Goal: Task Accomplishment & Management: Manage account settings

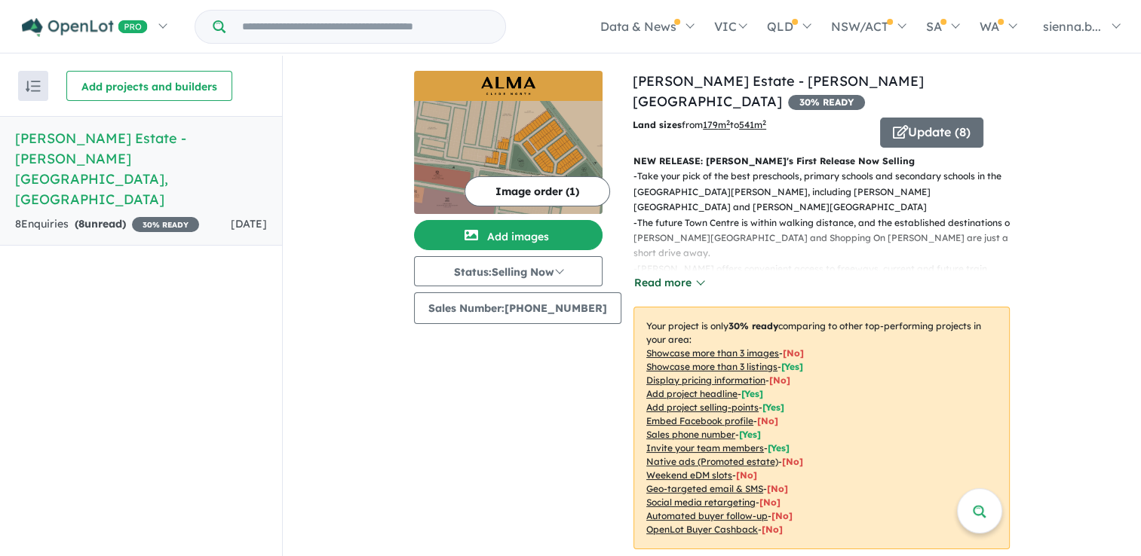
click at [682, 274] on button "Read more" at bounding box center [668, 282] width 71 height 17
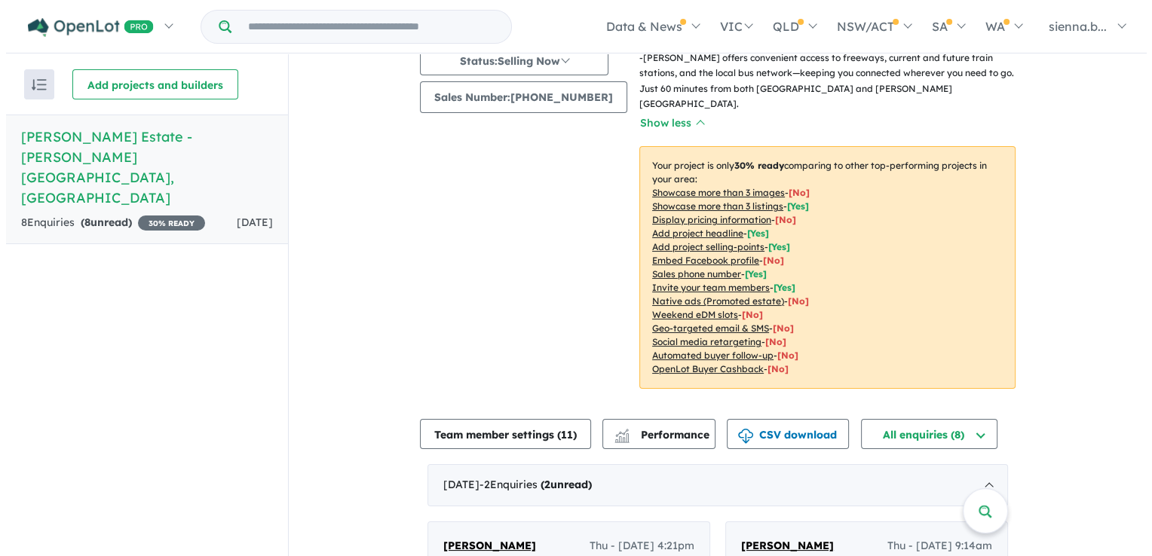
scroll to position [226, 0]
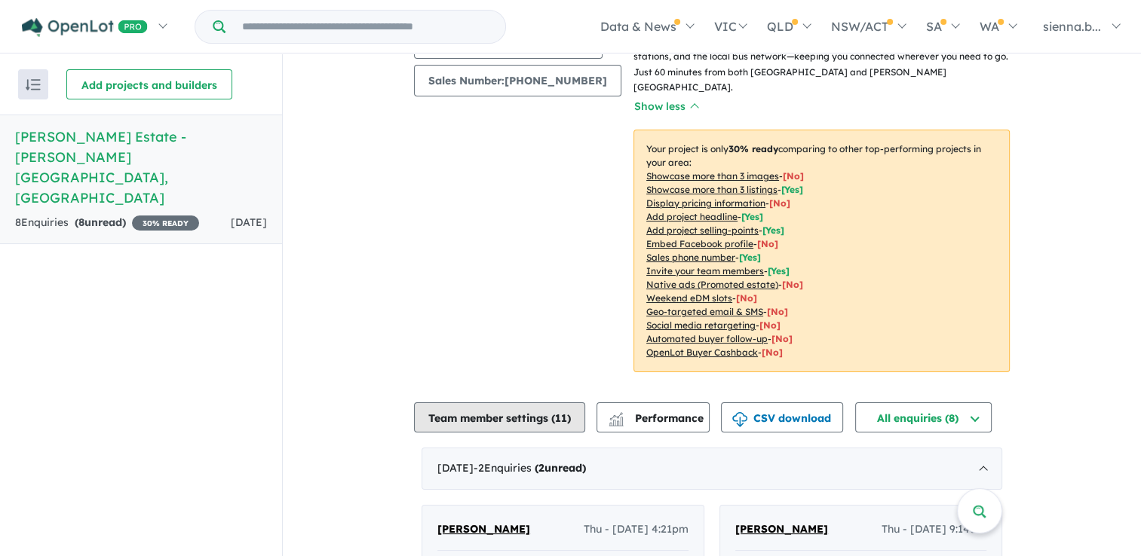
click at [507, 403] on button "Team member settings ( 11 )" at bounding box center [499, 418] width 171 height 30
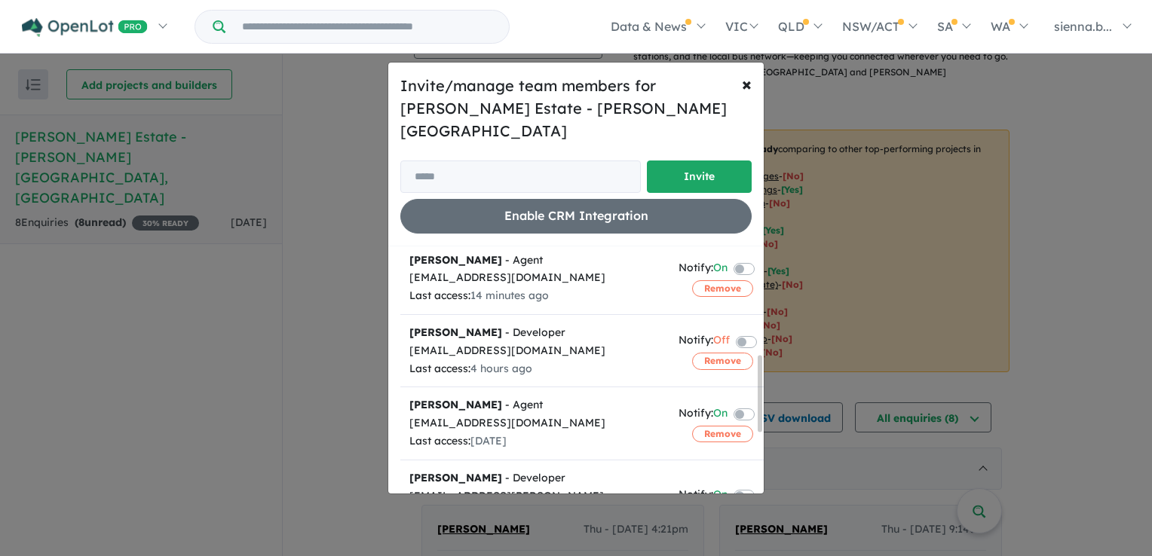
scroll to position [377, 0]
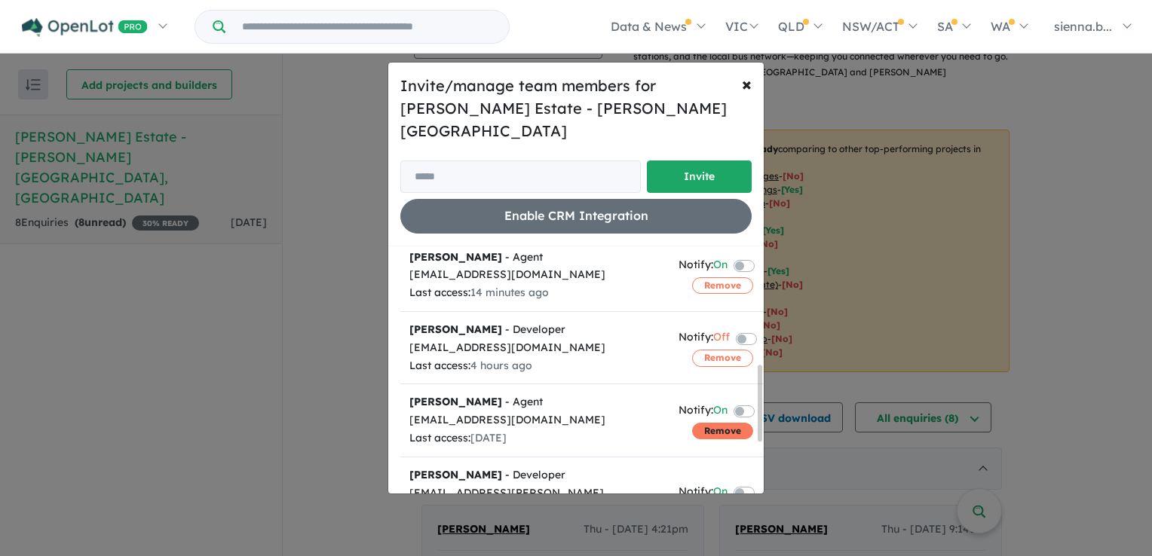
click at [718, 423] on button "Remove" at bounding box center [722, 431] width 61 height 17
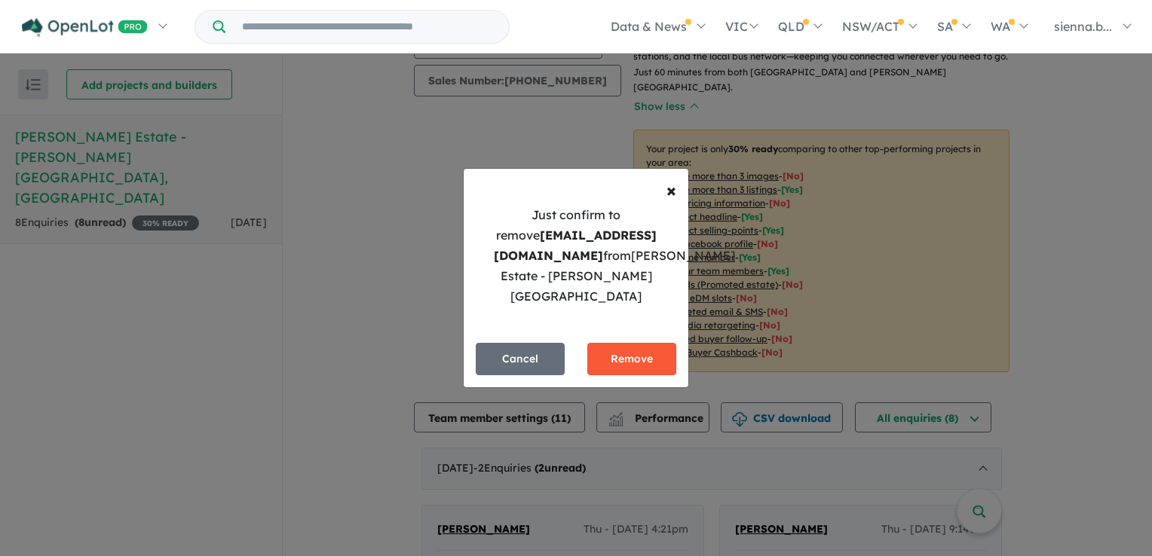
click at [650, 357] on button "Remove" at bounding box center [631, 359] width 89 height 32
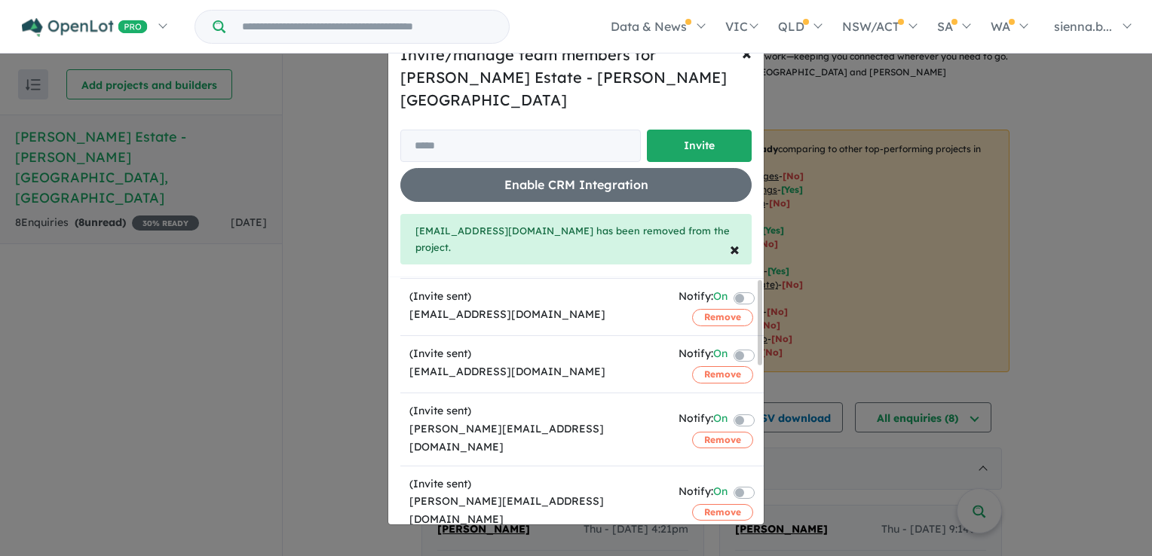
scroll to position [0, 0]
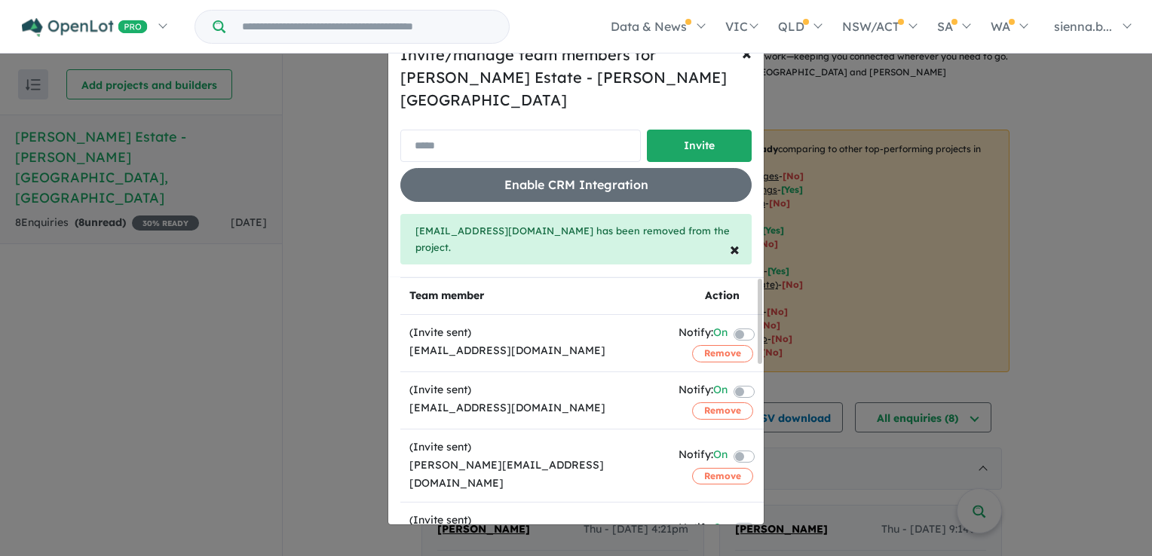
click at [550, 146] on input "email" at bounding box center [520, 146] width 241 height 32
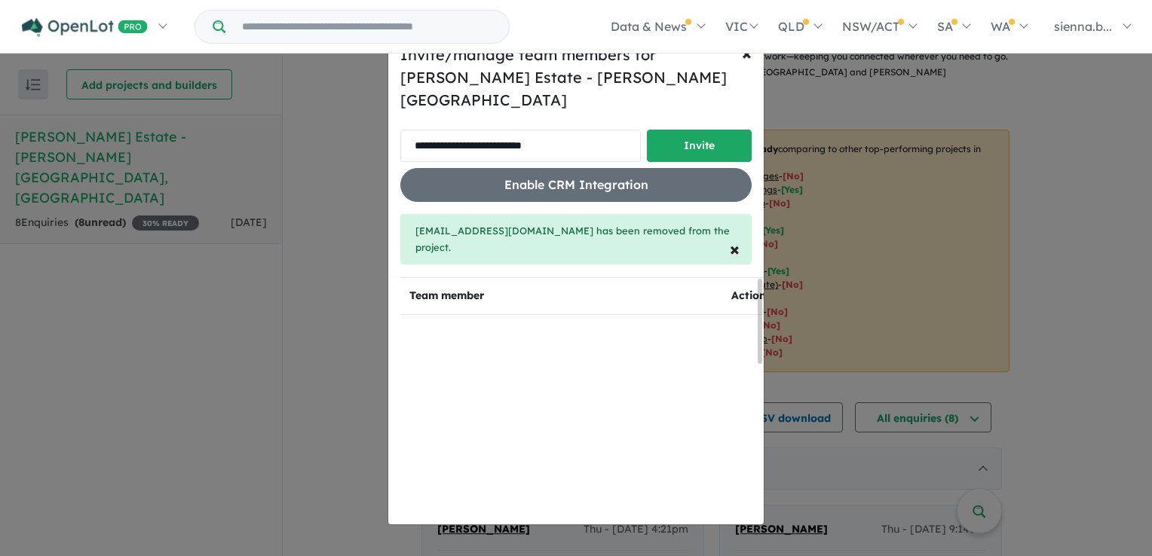
click at [420, 143] on input "**********" at bounding box center [520, 146] width 241 height 32
click at [567, 145] on input "**********" at bounding box center [520, 146] width 241 height 32
type input "**********"
click at [728, 138] on button "Invite" at bounding box center [699, 146] width 105 height 32
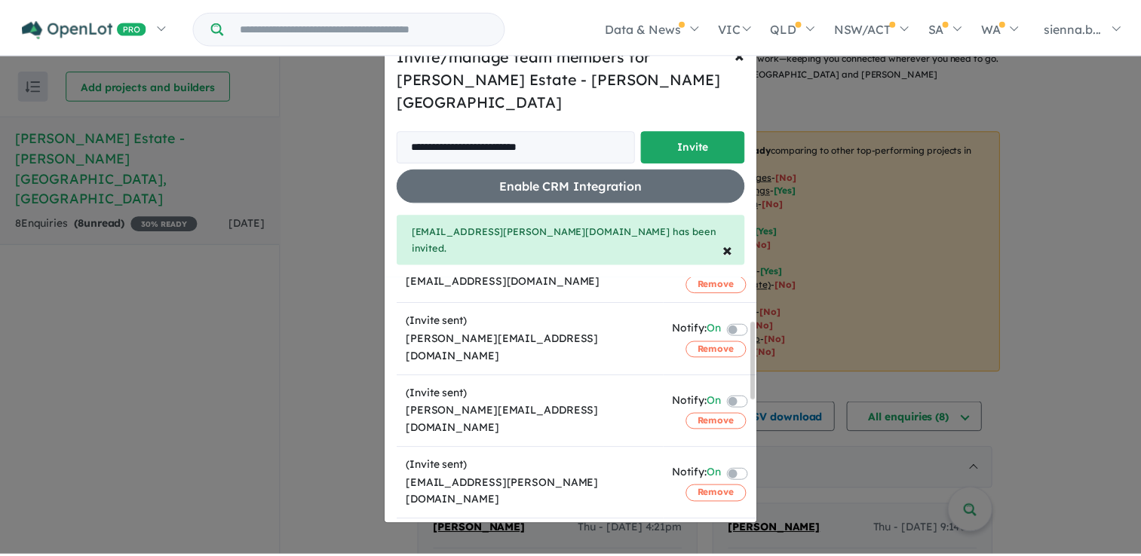
scroll to position [151, 0]
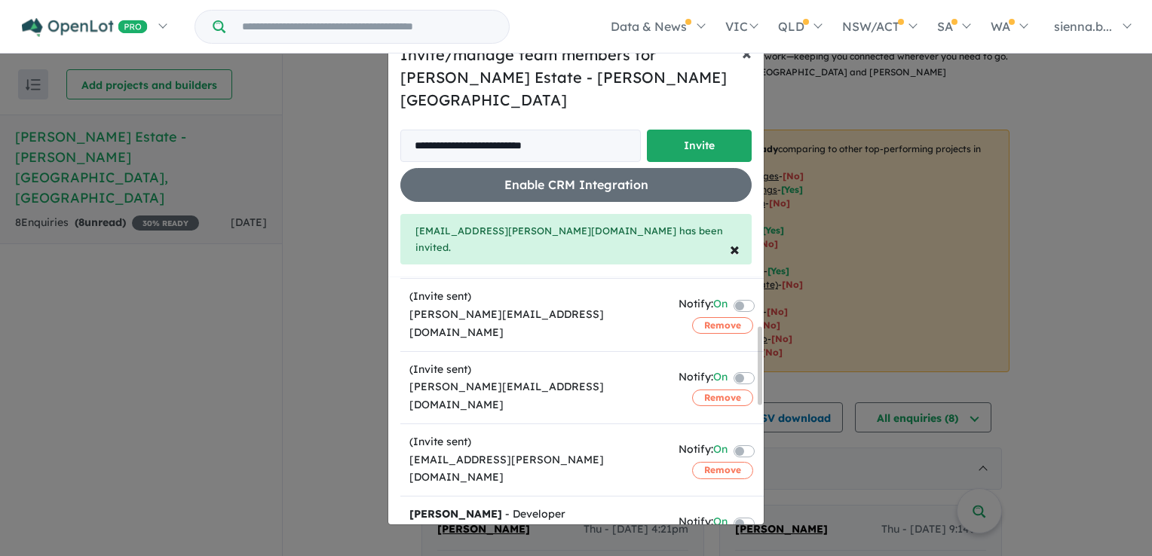
click at [744, 64] on span "×" at bounding box center [747, 52] width 10 height 23
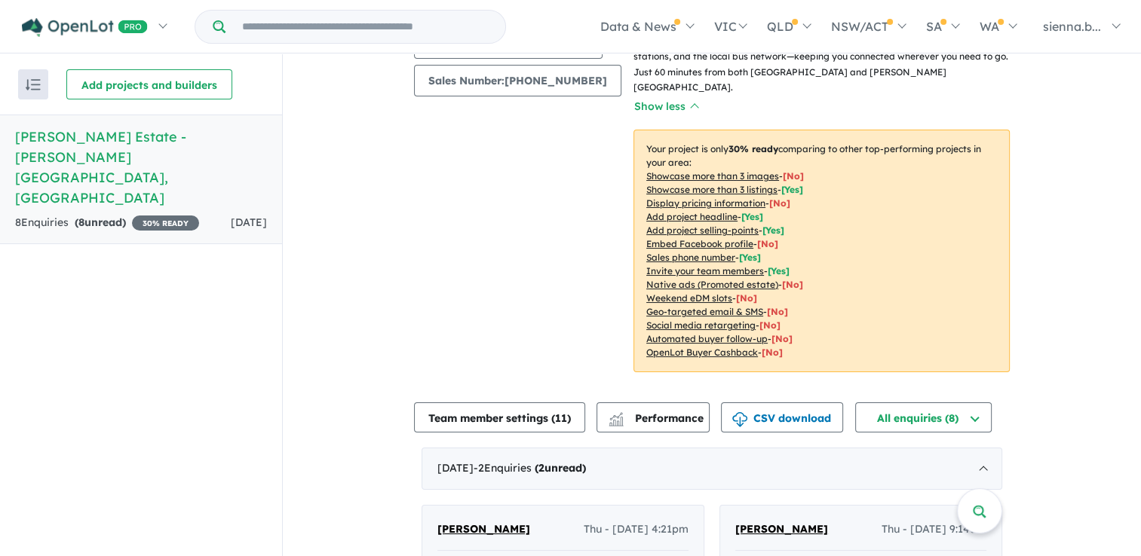
click at [418, 207] on div "Image order ( 1 ) Add images Status: Selling Now In Planning Coming Soon Sellin…" at bounding box center [523, 116] width 219 height 547
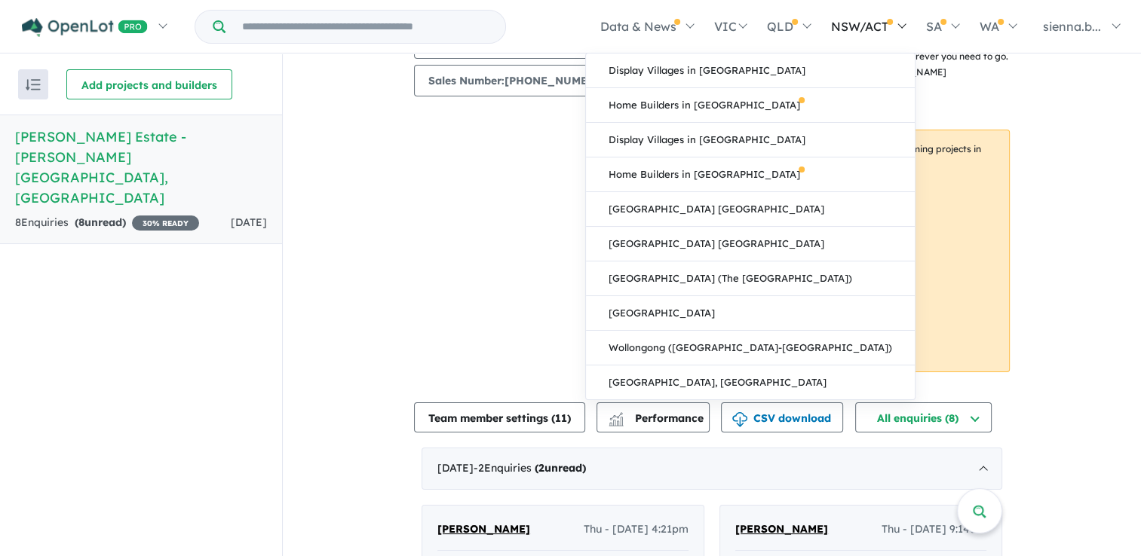
scroll to position [226, 0]
